Goal: Communication & Community: Answer question/provide support

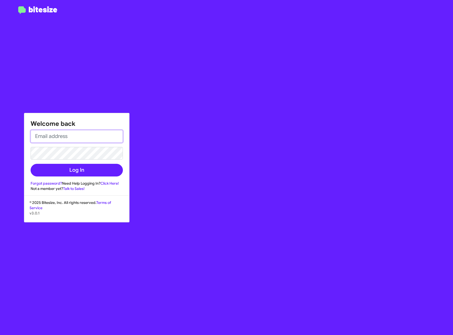
drag, startPoint x: 55, startPoint y: 139, endPoint x: 57, endPoint y: 138, distance: 3.1
click at [56, 139] on input "email" at bounding box center [77, 136] width 92 height 13
type input "[EMAIL_ADDRESS][DOMAIN_NAME]"
click at [31, 164] on button "Log In" at bounding box center [77, 170] width 92 height 13
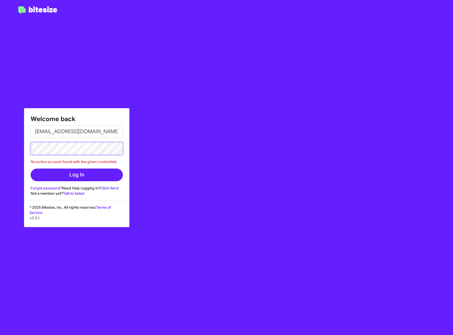
click at [0, 152] on html "Welcome back [EMAIL_ADDRESS][DOMAIN_NAME] No active account found with the give…" at bounding box center [226, 167] width 453 height 335
click at [31, 169] on button "Log In" at bounding box center [77, 175] width 92 height 13
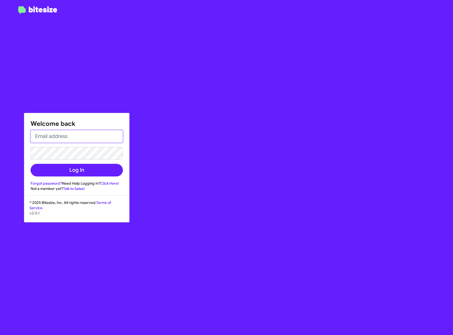
click at [79, 140] on input "email" at bounding box center [77, 136] width 92 height 13
type input "[EMAIL_ADDRESS][DOMAIN_NAME]"
click at [31, 164] on button "Log In" at bounding box center [77, 170] width 92 height 13
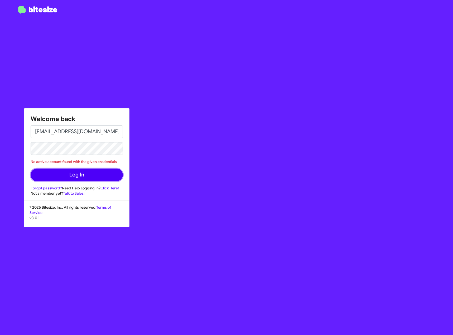
click at [90, 174] on button "Log In" at bounding box center [77, 175] width 92 height 13
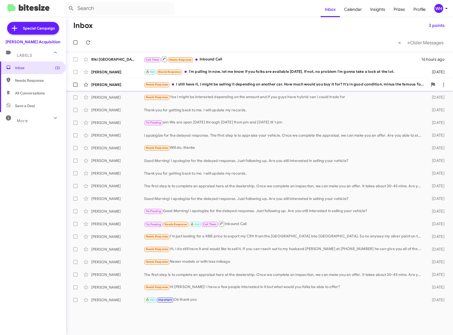
click at [108, 85] on div "Dillon Cadina" at bounding box center [117, 84] width 53 height 5
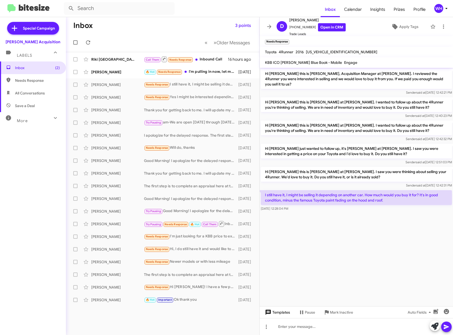
click at [278, 315] on span "Templates" at bounding box center [277, 312] width 26 height 9
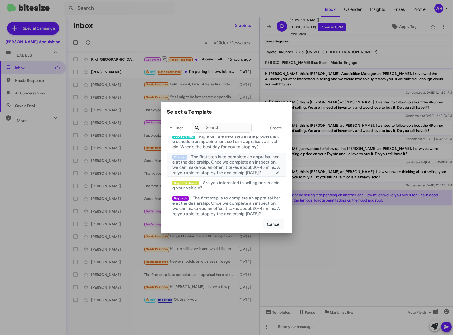
scroll to position [53, 0]
click at [233, 168] on span "The first step is to complete an appraisal here at the dealership. Once we comp…" at bounding box center [227, 164] width 108 height 21
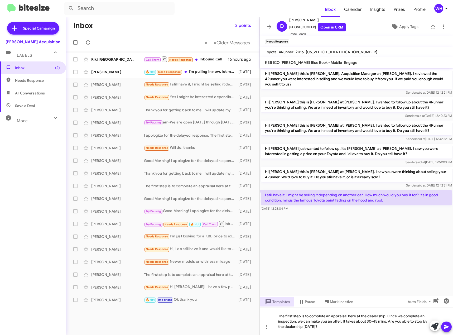
click at [450, 325] on button at bounding box center [446, 327] width 11 height 11
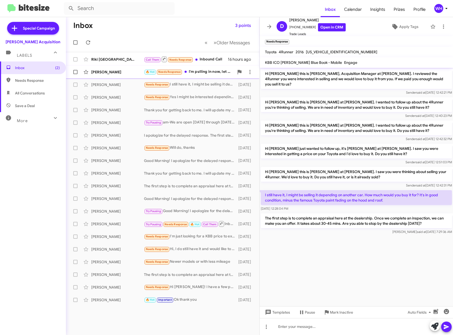
click at [109, 67] on div "Germaine Lefau 🔥 Hot Needs Response I'm pulling in now, let me know if you folk…" at bounding box center [162, 72] width 185 height 11
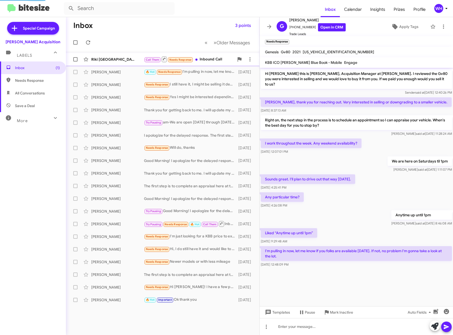
click at [98, 57] on div "Riki Fukuoka" at bounding box center [117, 59] width 53 height 5
